Goal: Find specific page/section: Find specific page/section

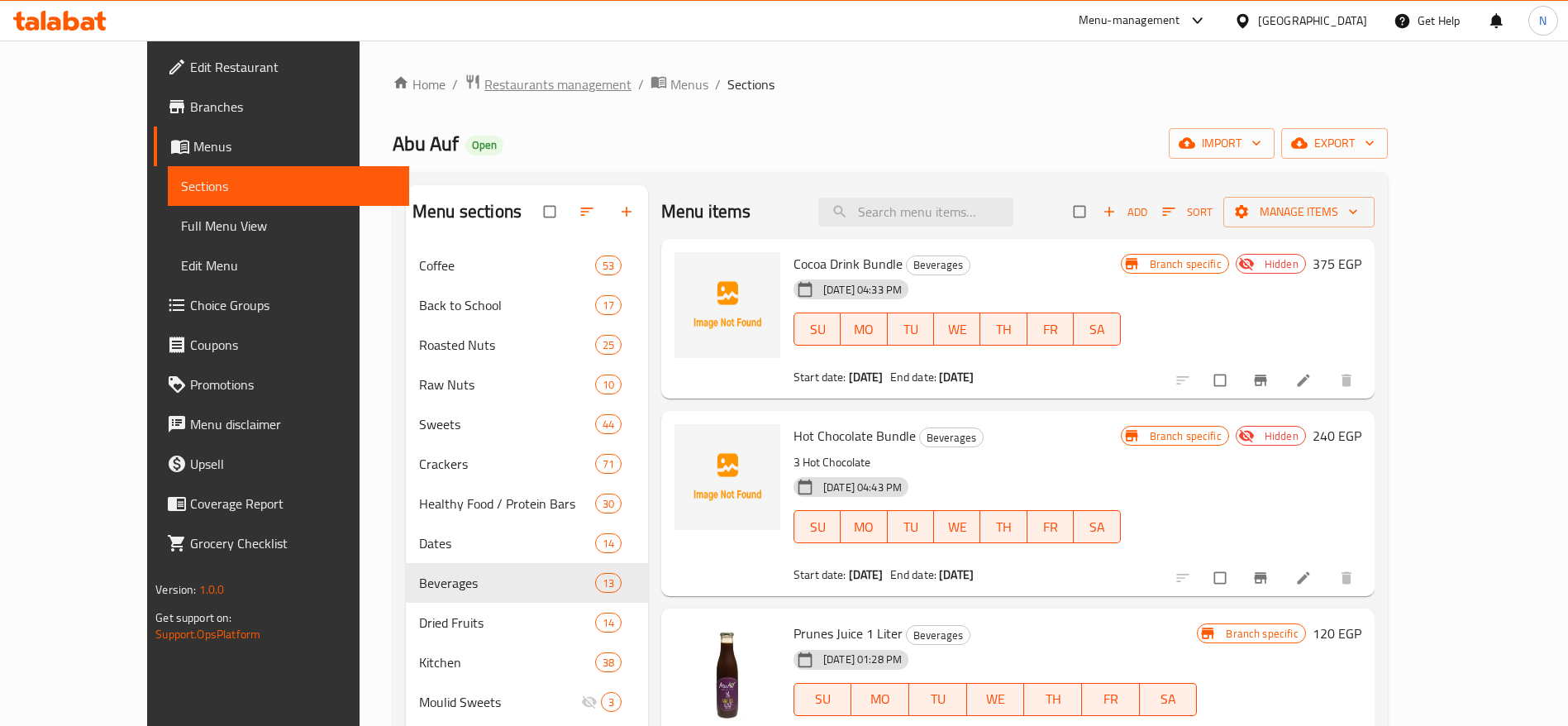
click at [494, 87] on span "Restaurants management" at bounding box center [557, 85] width 147 height 20
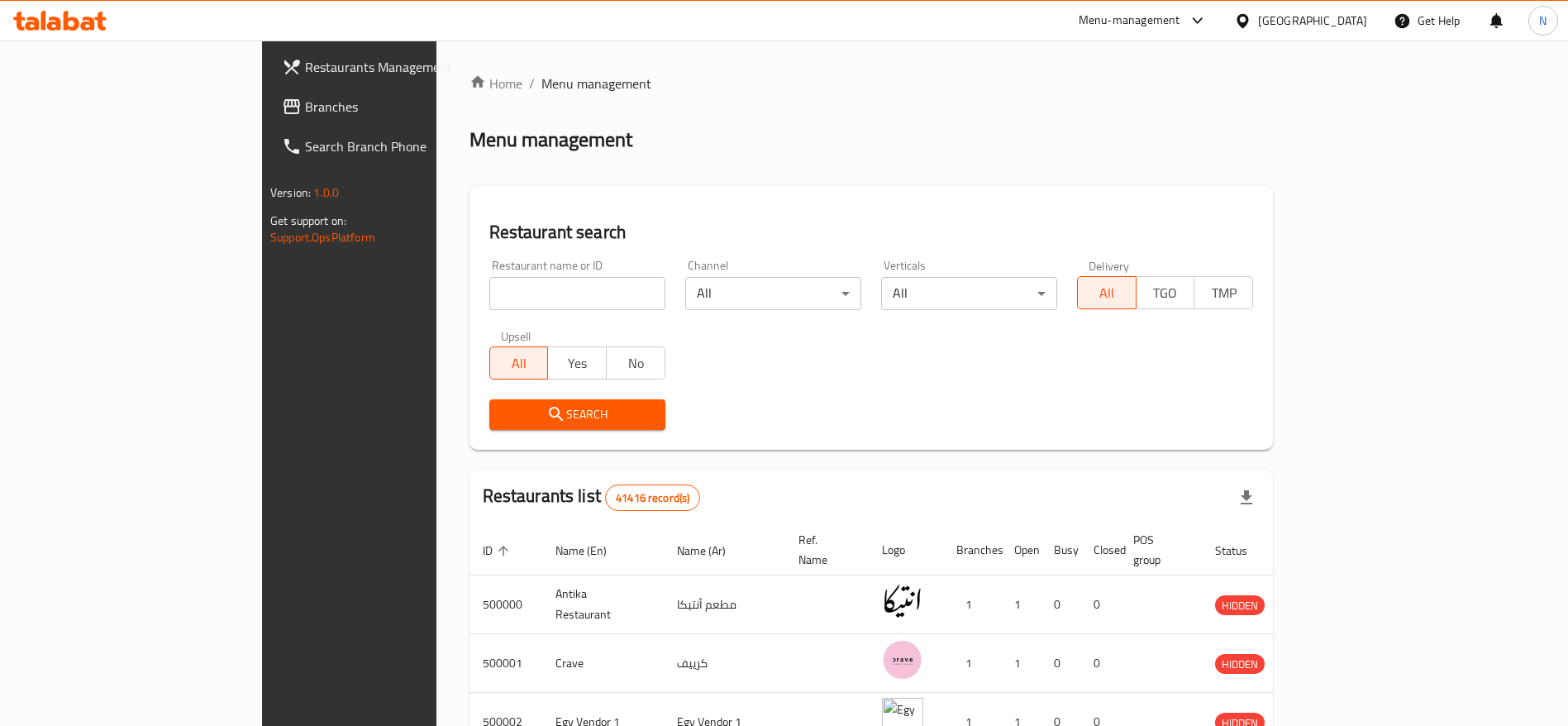
click at [489, 299] on input "search" at bounding box center [578, 293] width 176 height 33
type input "BIM"
click button "Search" at bounding box center [578, 415] width 176 height 30
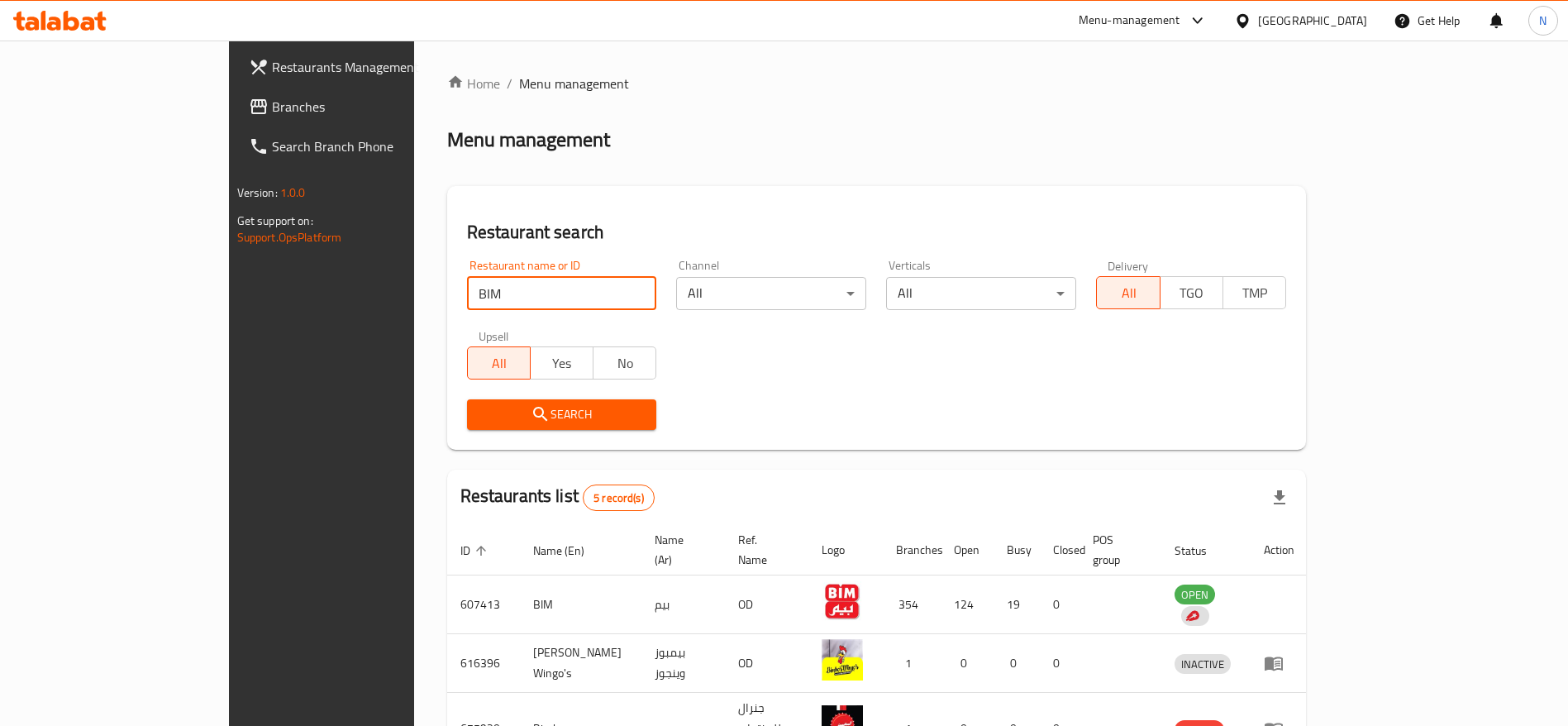
scroll to position [198, 0]
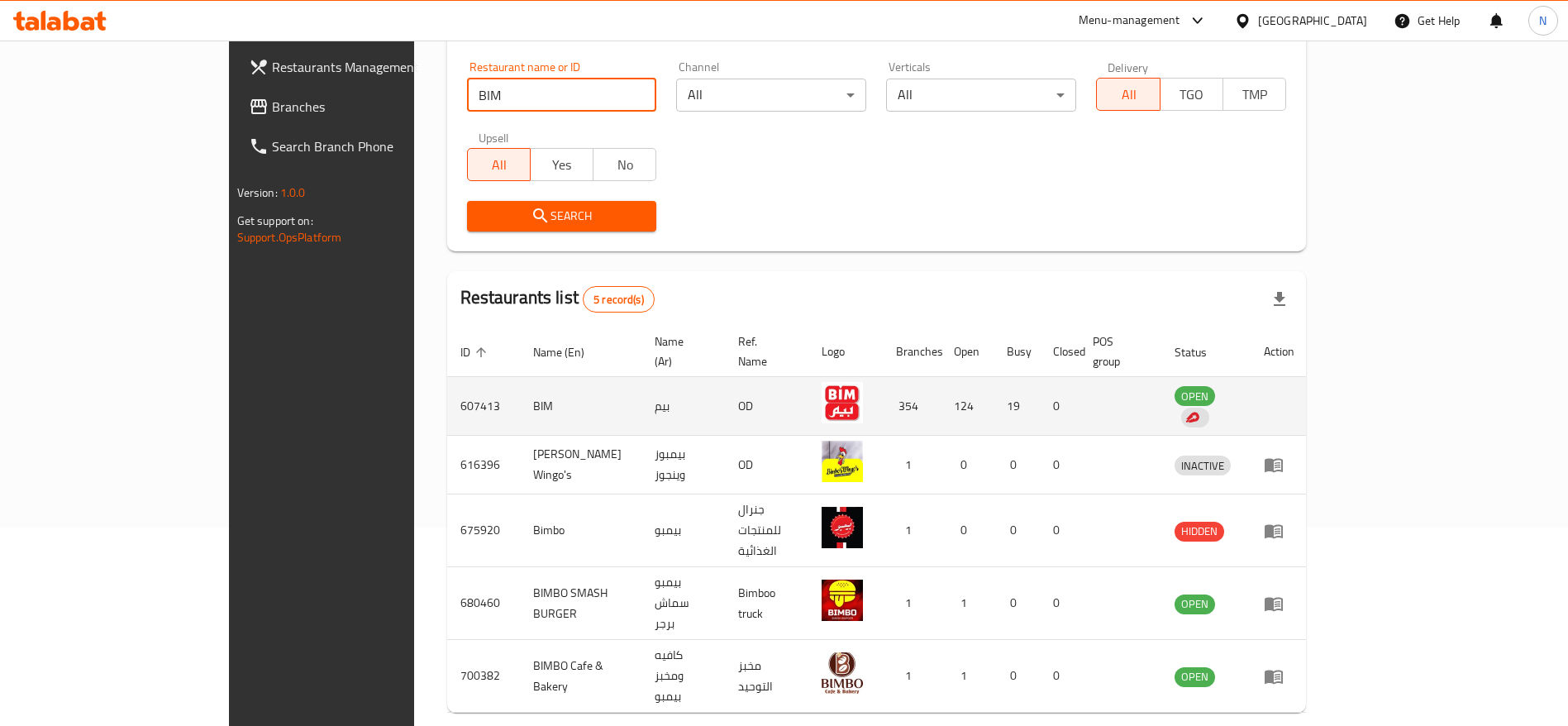
click at [1307, 386] on td "enhanced table" at bounding box center [1279, 407] width 57 height 59
click at [520, 389] on td "BIM" at bounding box center [580, 407] width 122 height 59
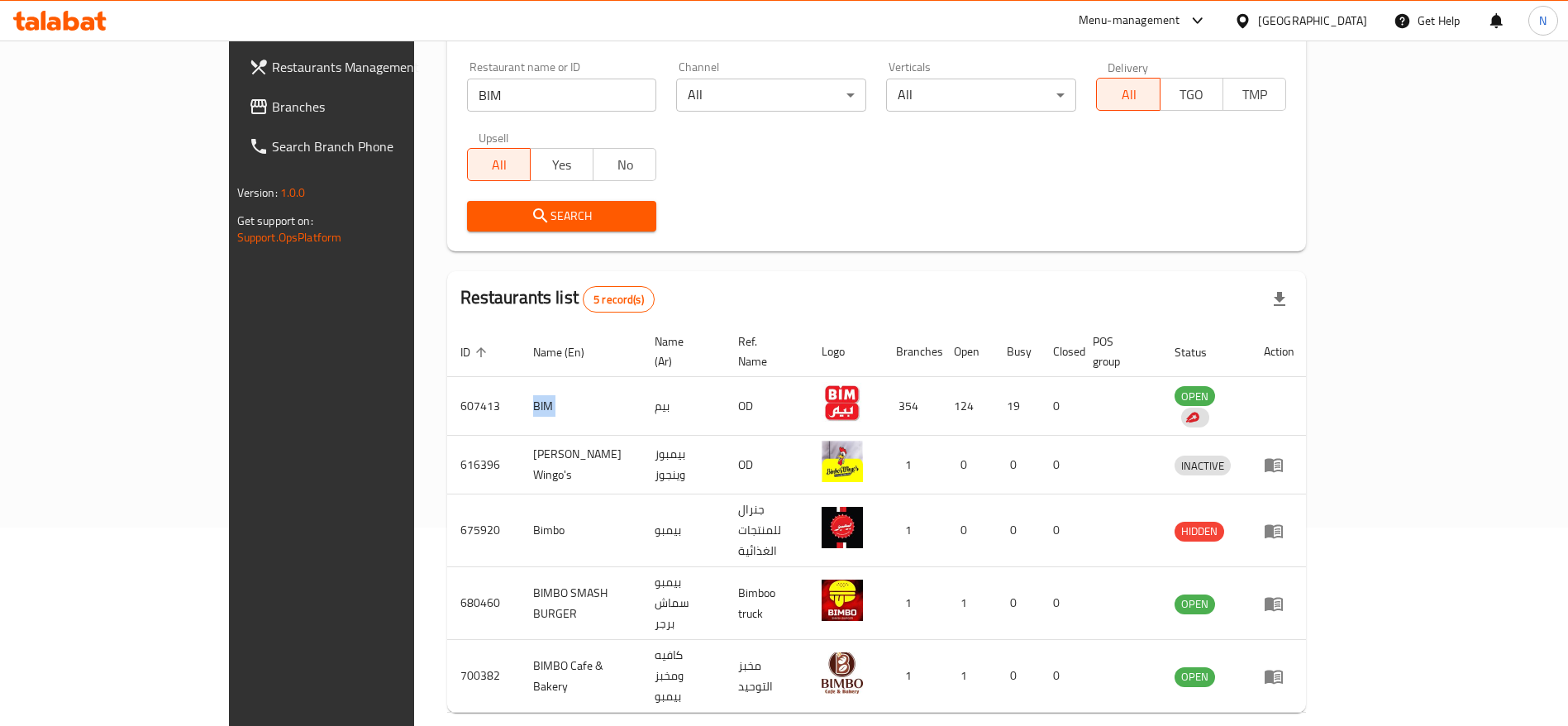
scroll to position [0, 0]
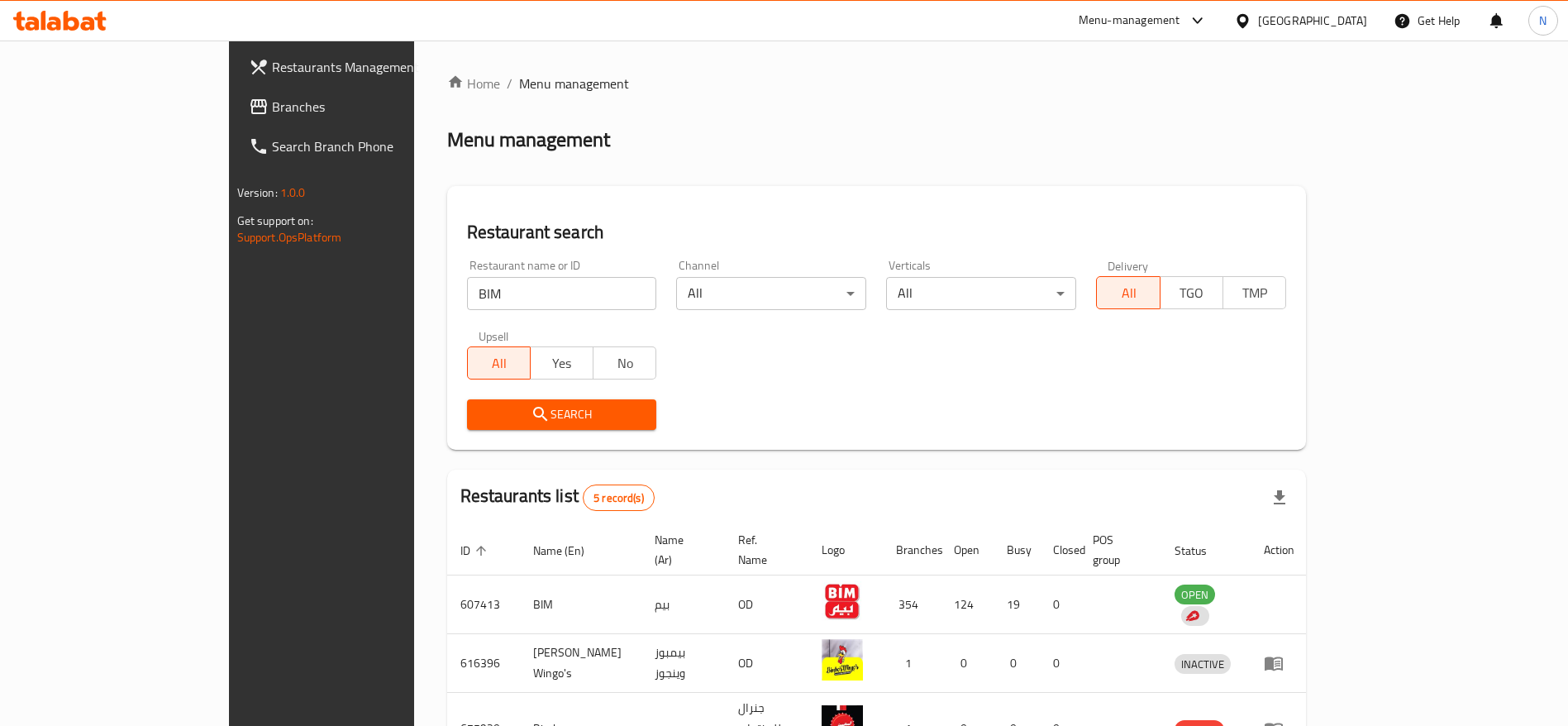
click at [1180, 18] on div "Menu-management" at bounding box center [1129, 20] width 101 height 20
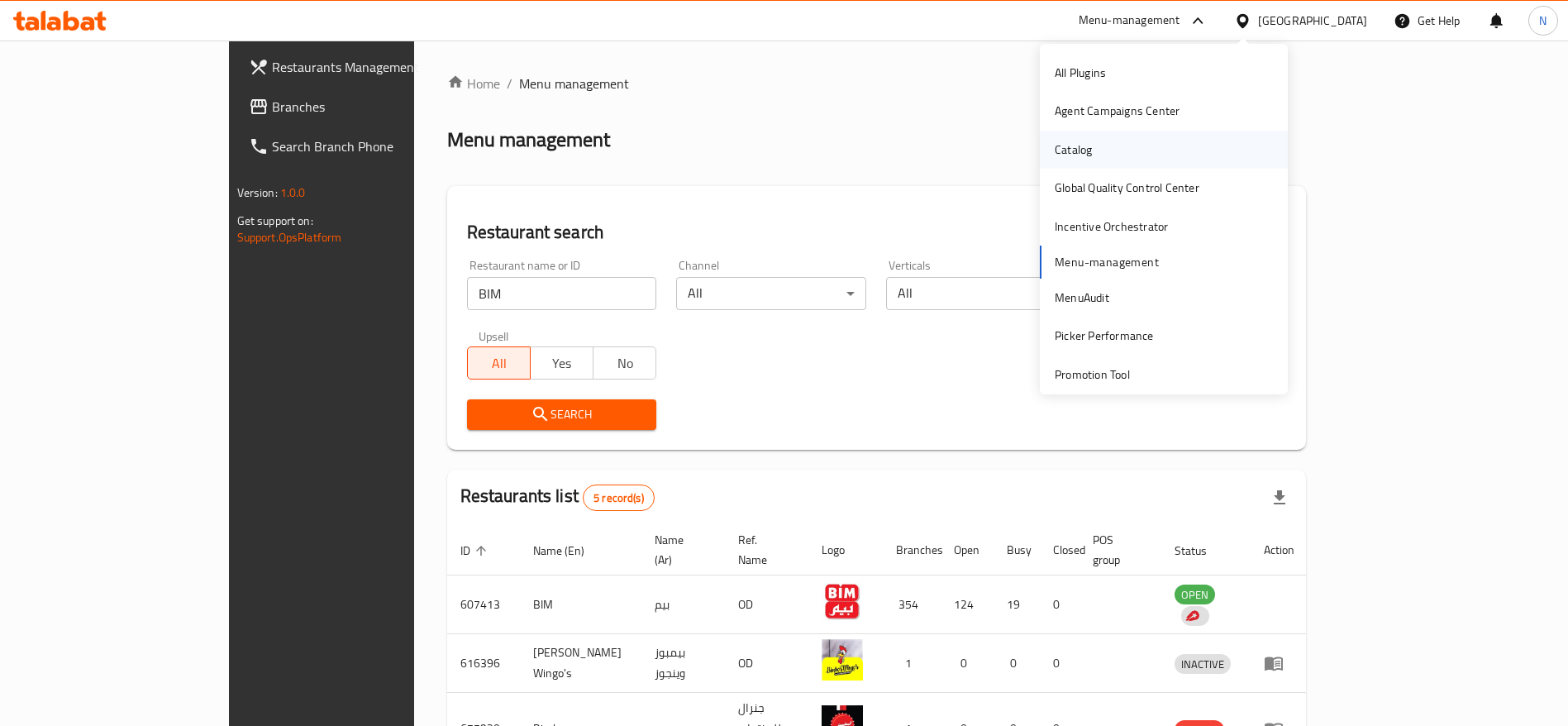
scroll to position [163, 0]
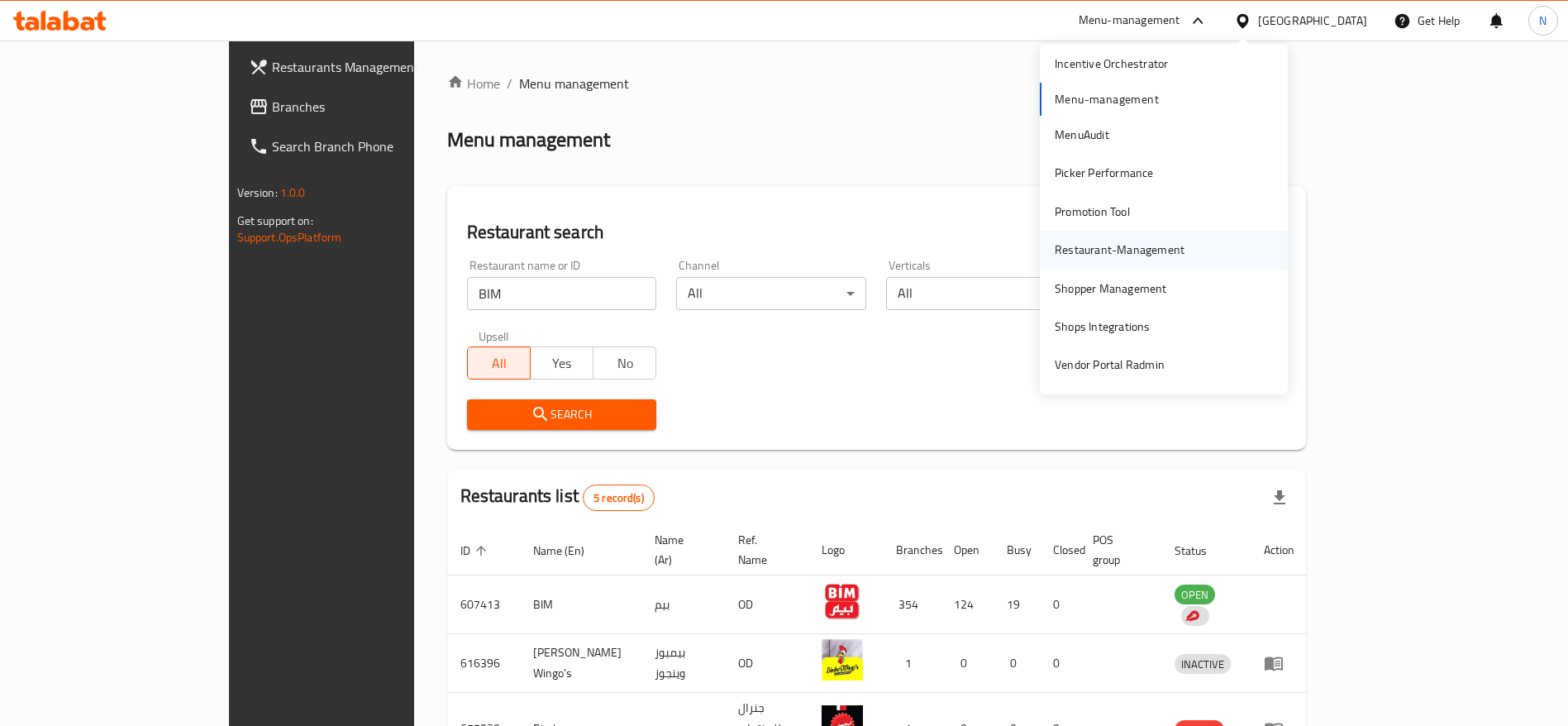
click at [1128, 253] on div "Restaurant-Management" at bounding box center [1119, 249] width 130 height 18
